Goal: Check status: Check status

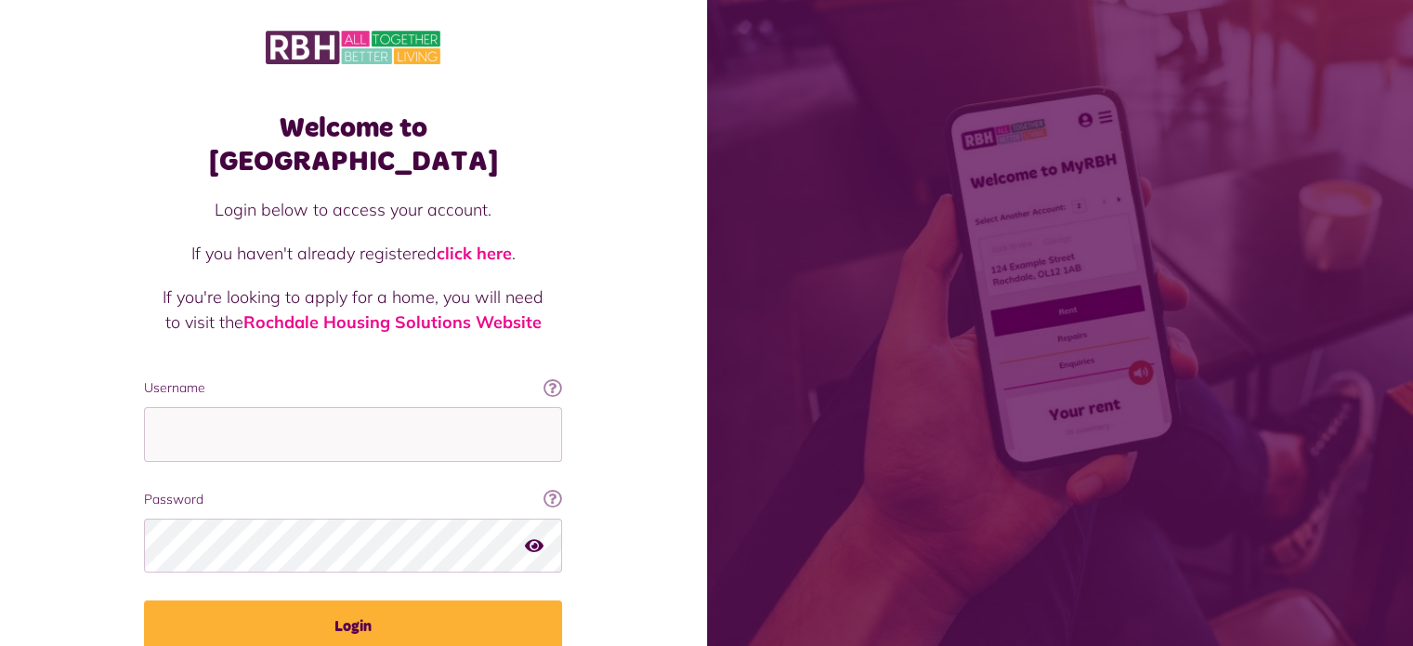
type input "**********"
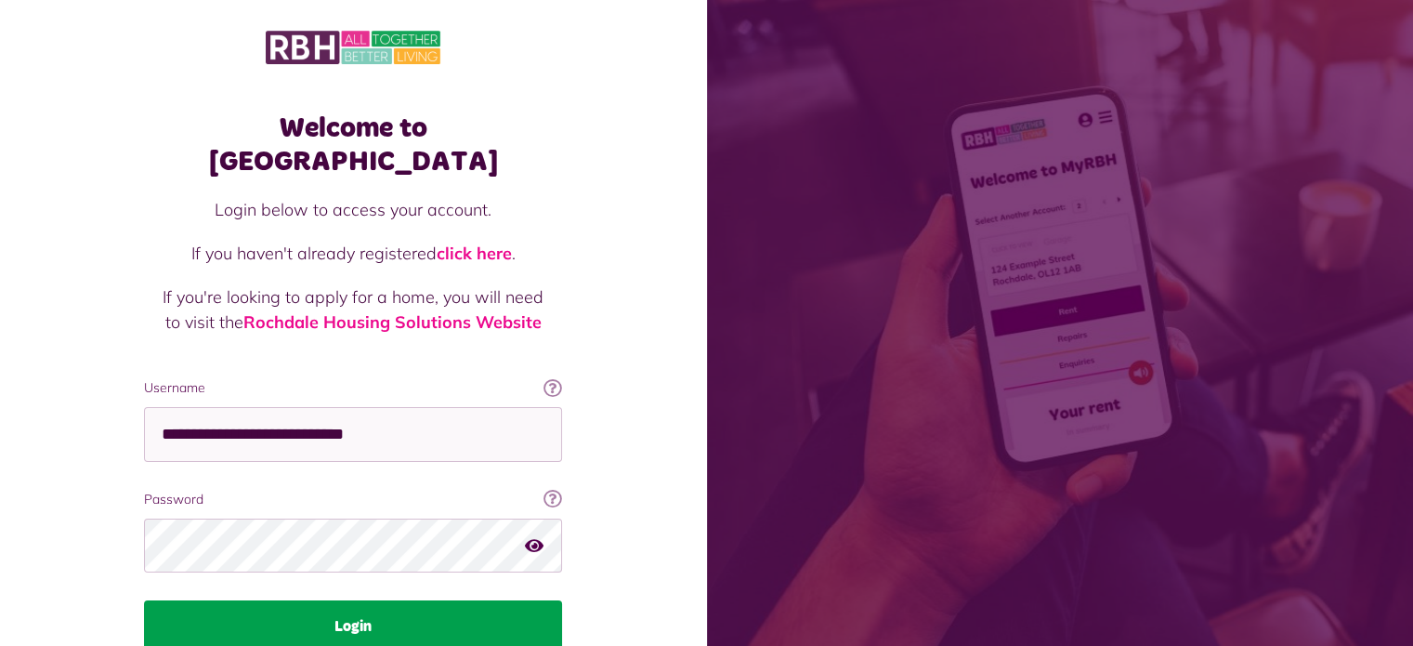
click at [424, 600] on button "Login" at bounding box center [353, 626] width 418 height 52
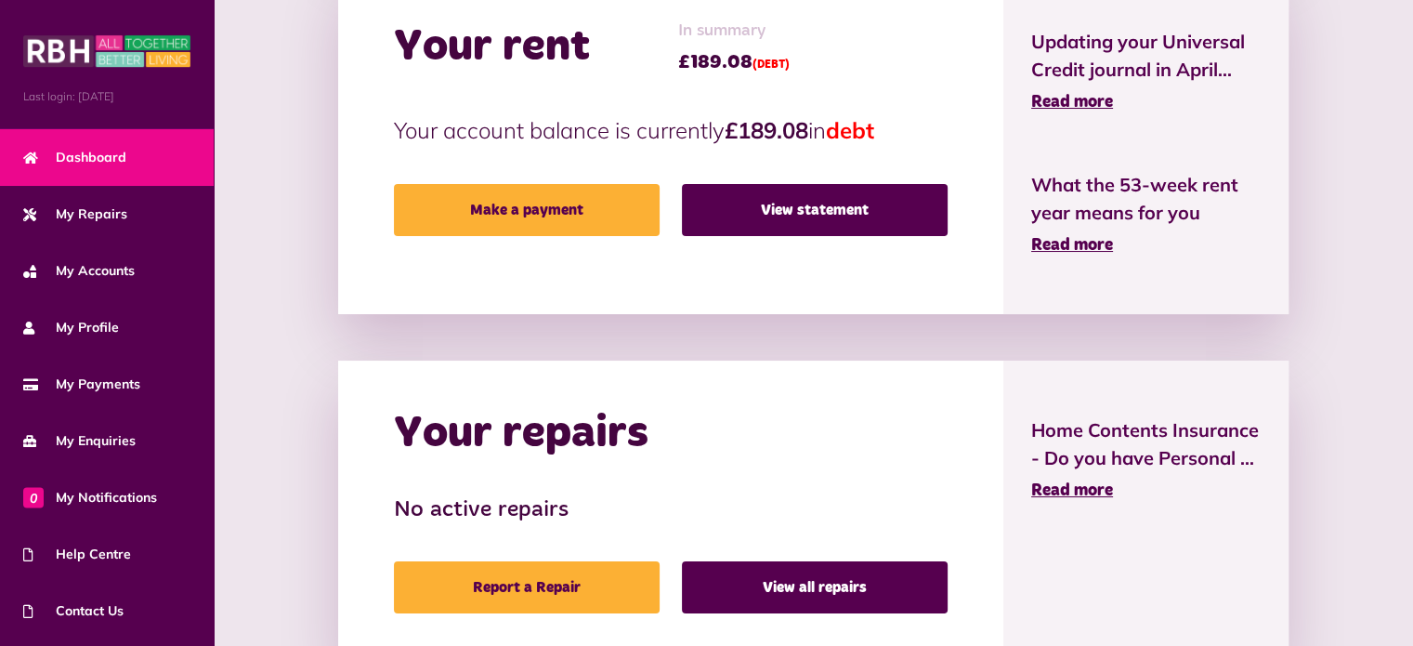
scroll to position [493, 0]
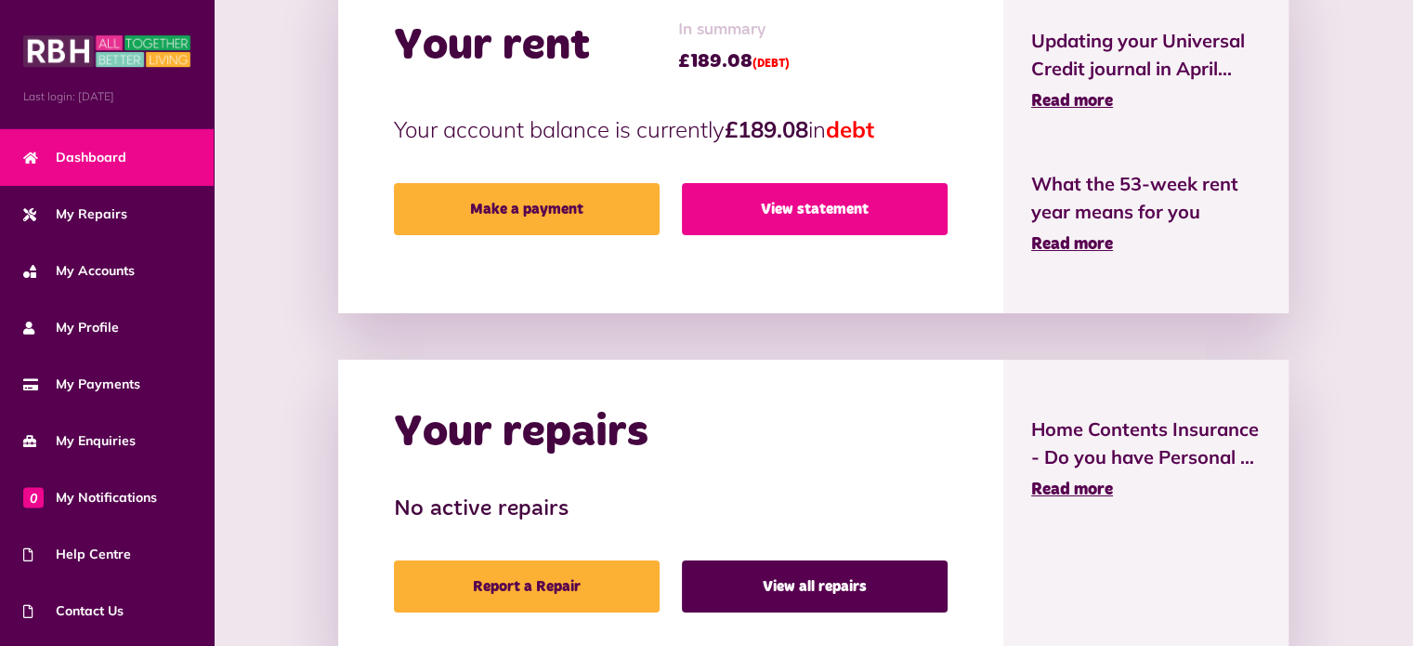
click at [840, 218] on link "View statement" at bounding box center [815, 209] width 266 height 52
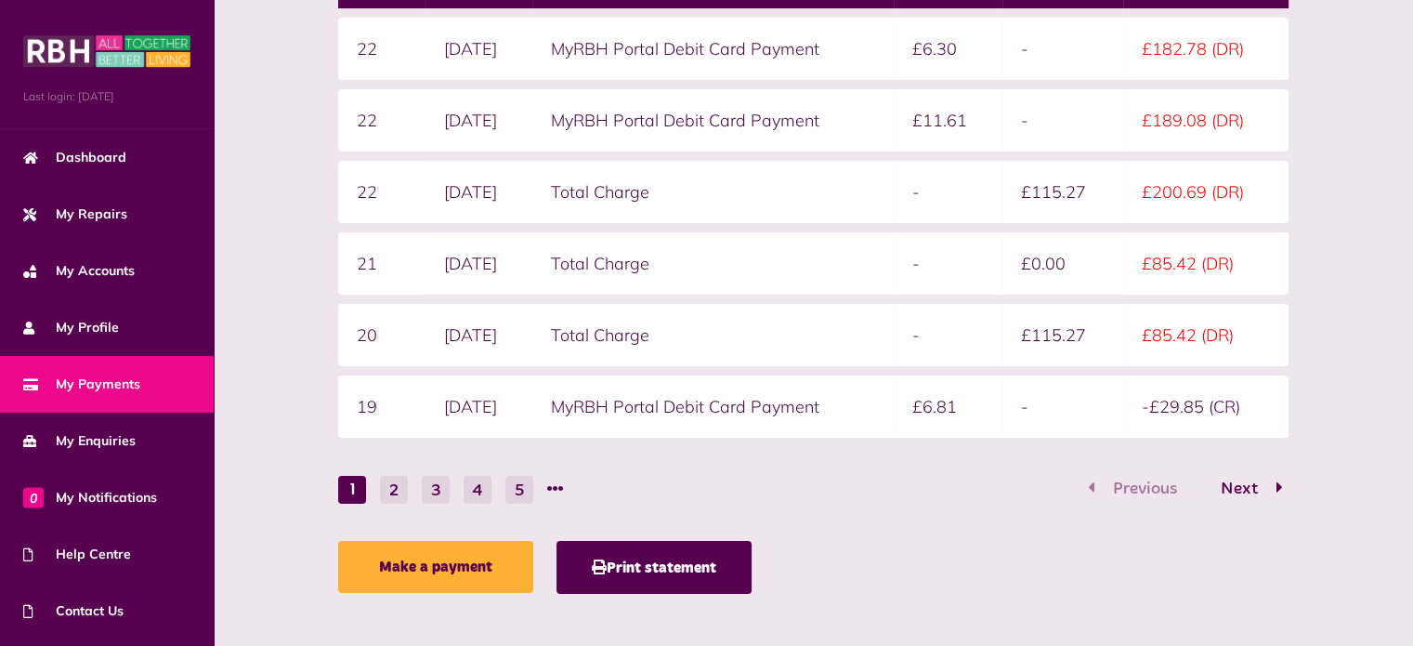
scroll to position [436, 0]
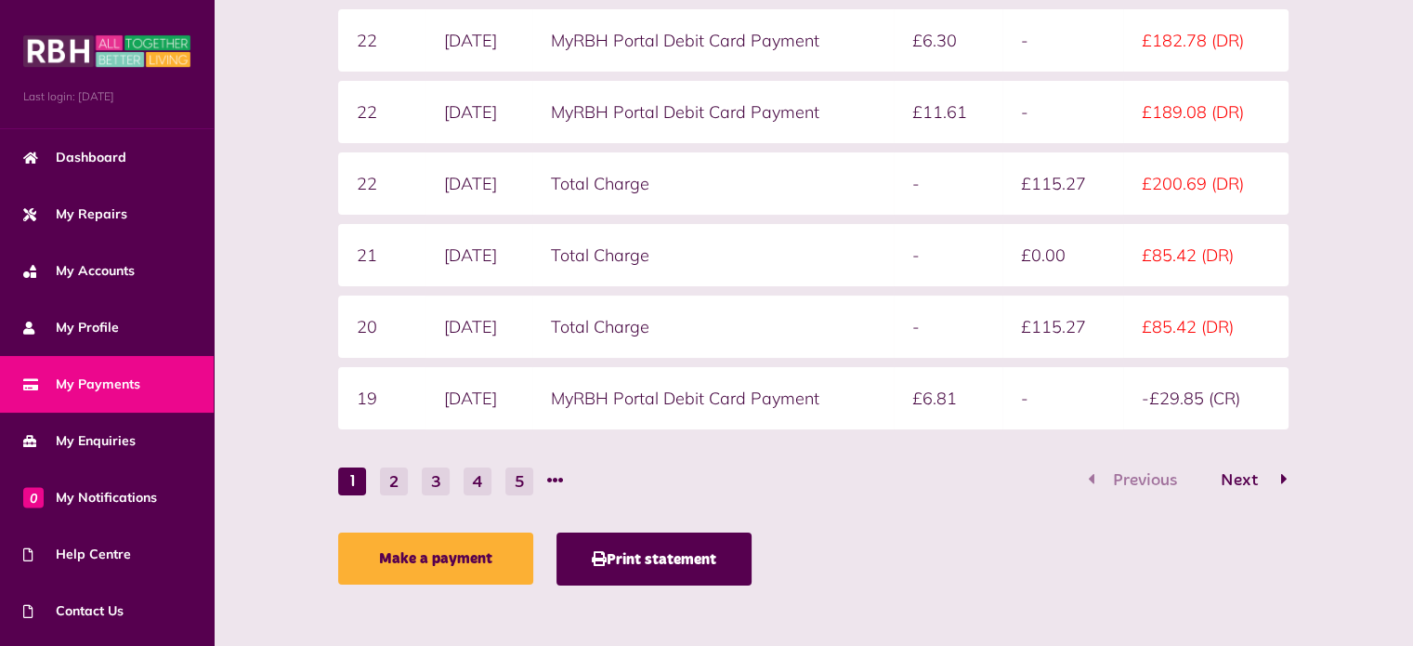
click at [1246, 467] on button "Next" at bounding box center [1245, 480] width 87 height 27
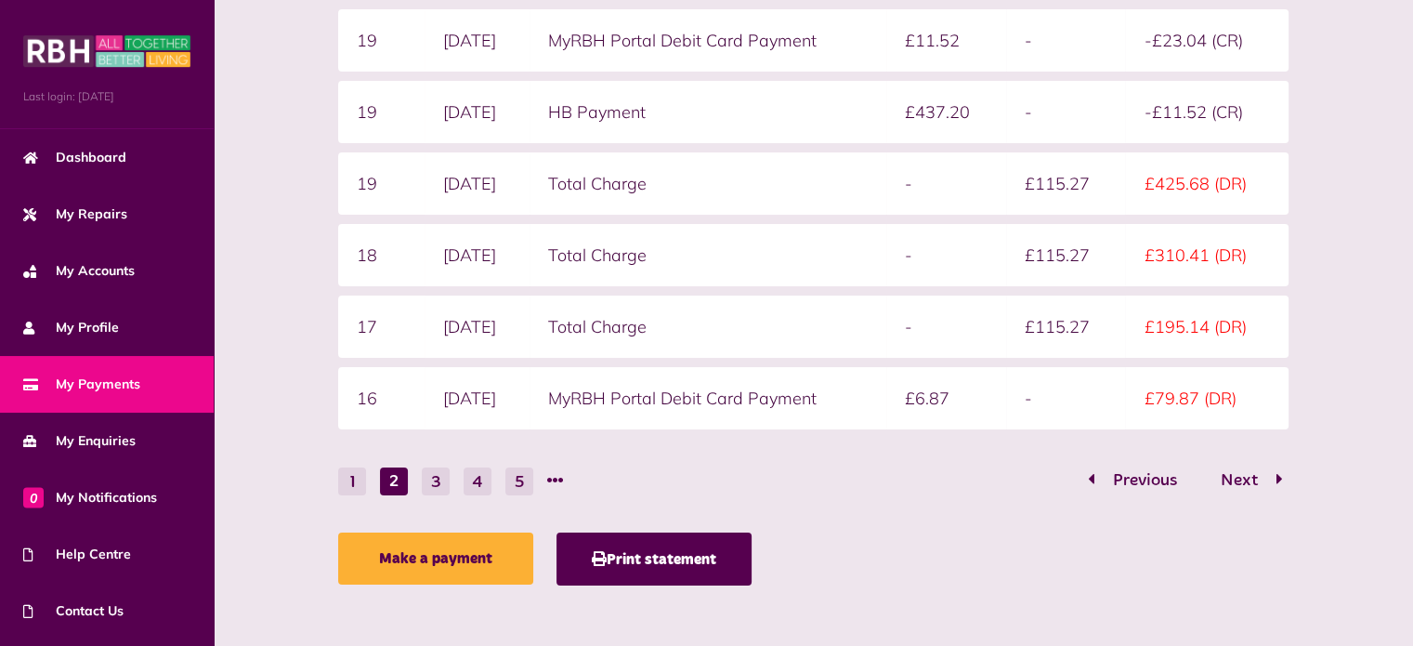
click at [973, 552] on div "Make a payment Print statement" at bounding box center [813, 563] width 950 height 62
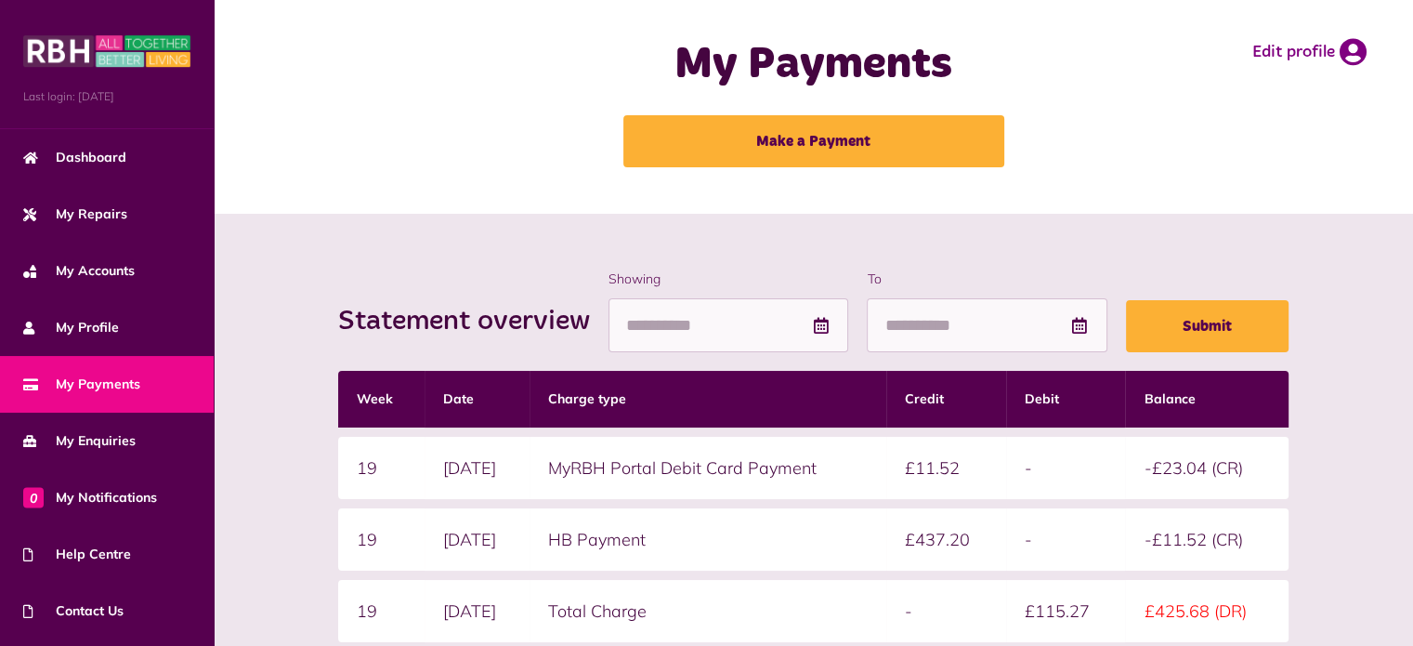
scroll to position [0, 0]
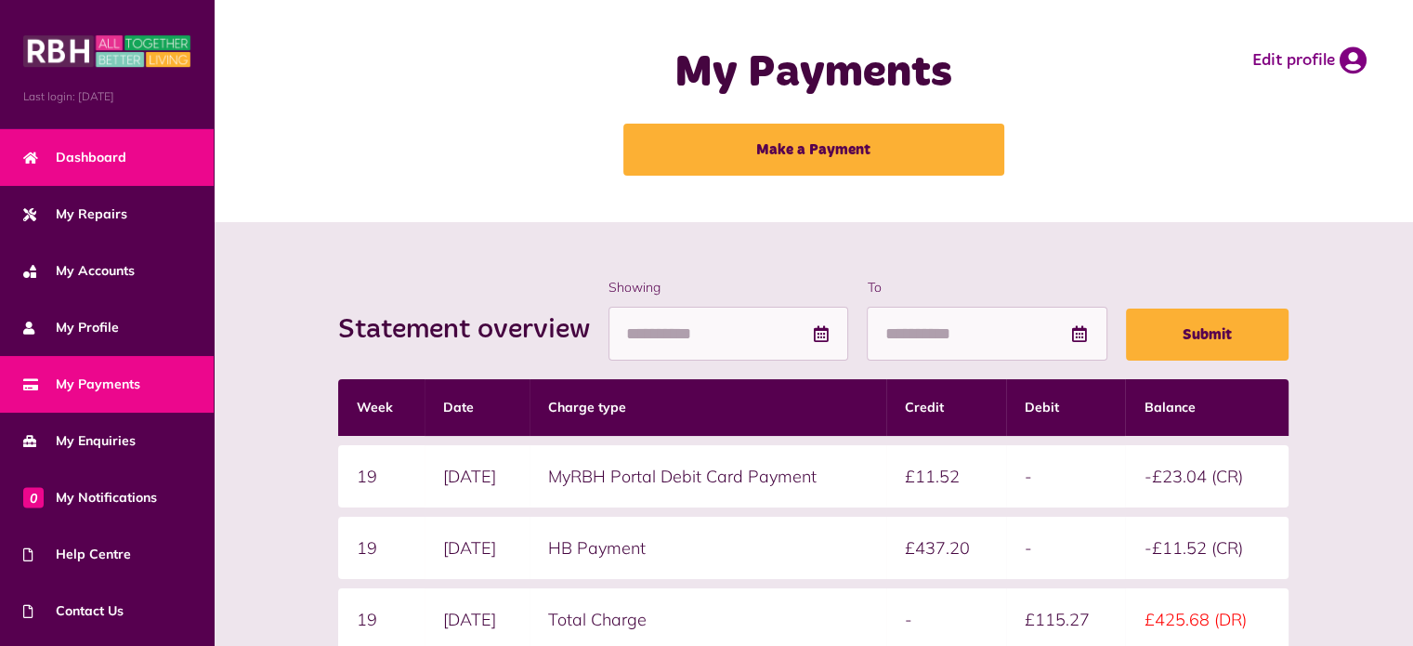
click at [100, 148] on span "Dashboard" at bounding box center [74, 158] width 103 height 20
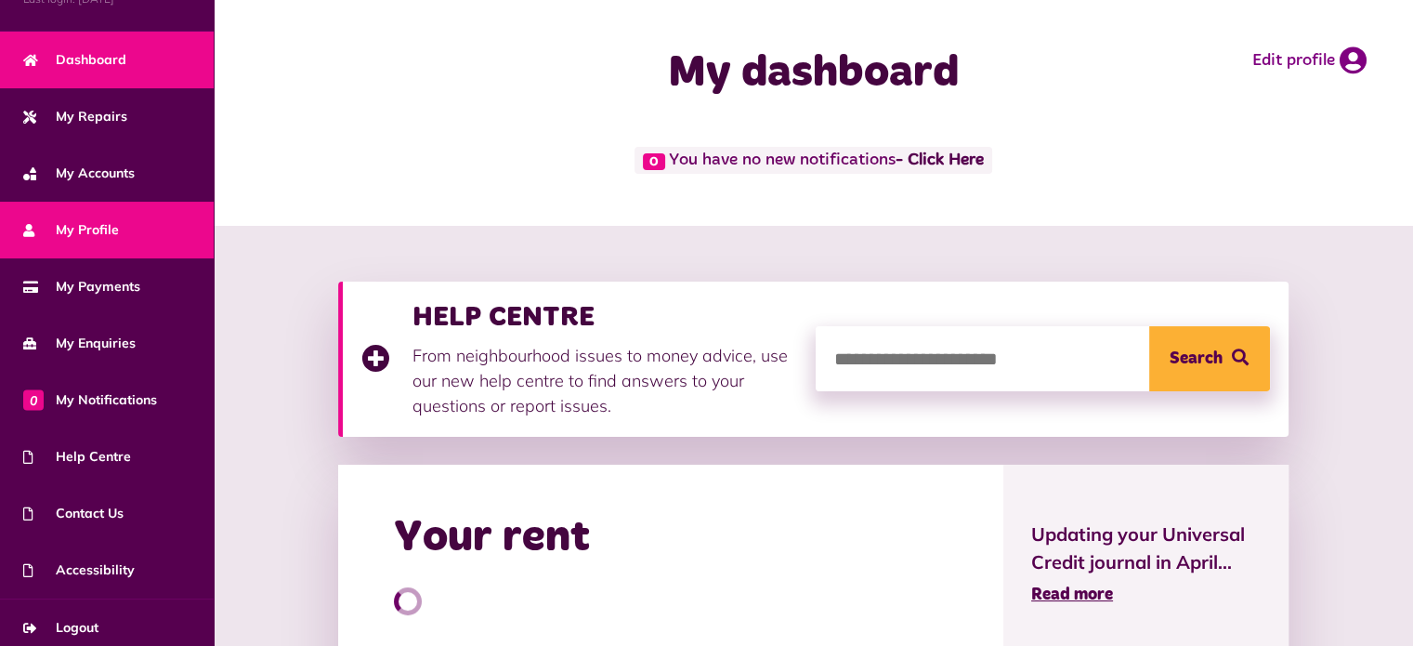
scroll to position [105, 0]
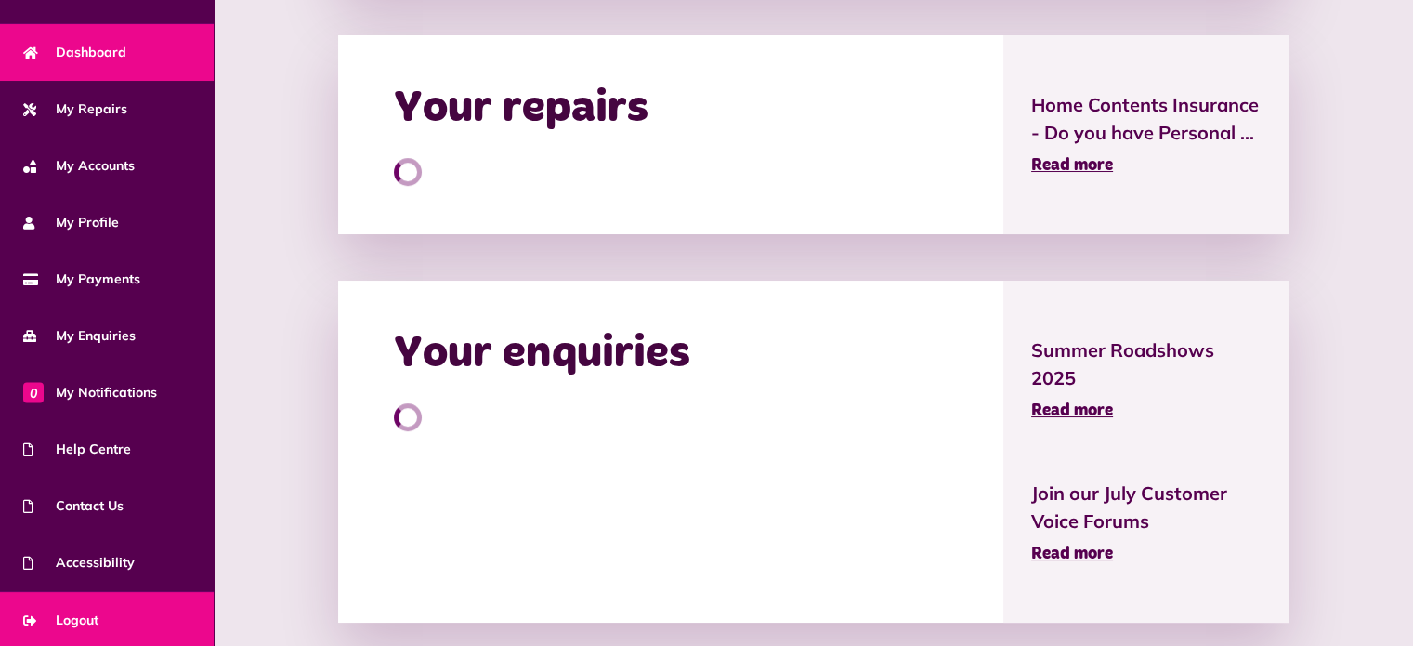
click at [61, 616] on span "Logout" at bounding box center [60, 621] width 75 height 20
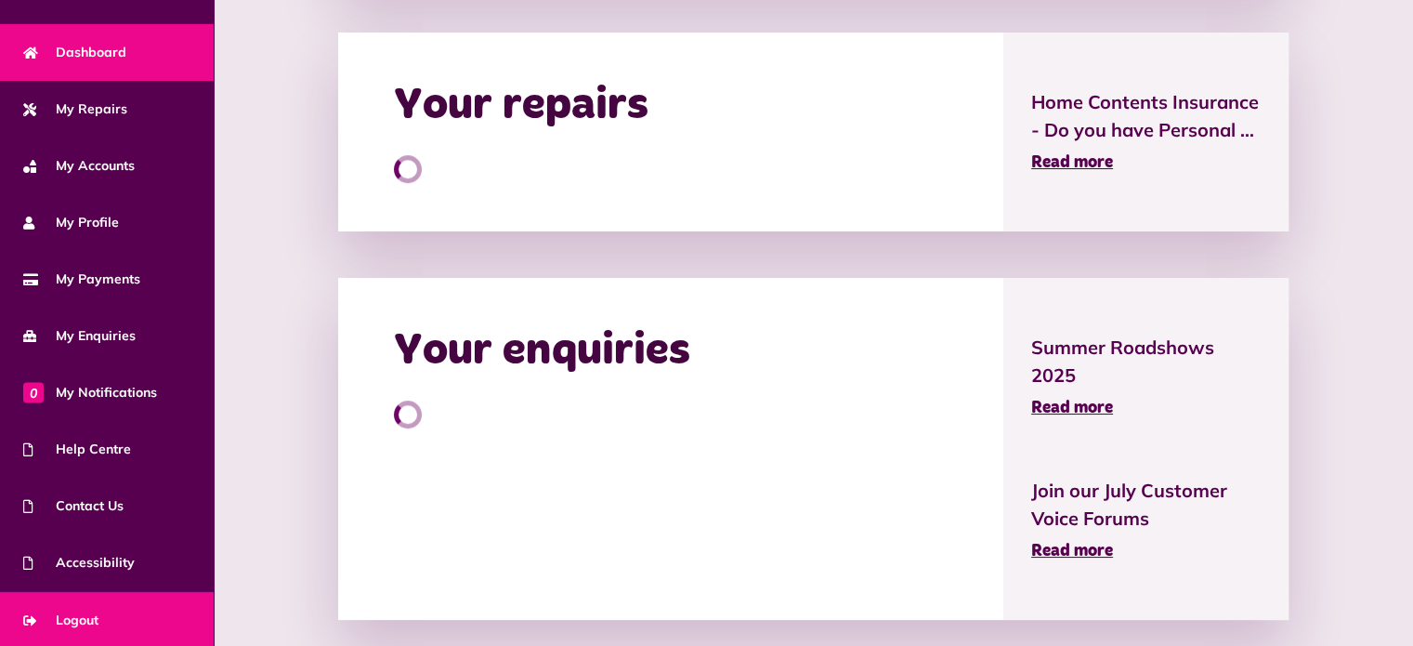
scroll to position [826, 0]
